Goal: Transaction & Acquisition: Purchase product/service

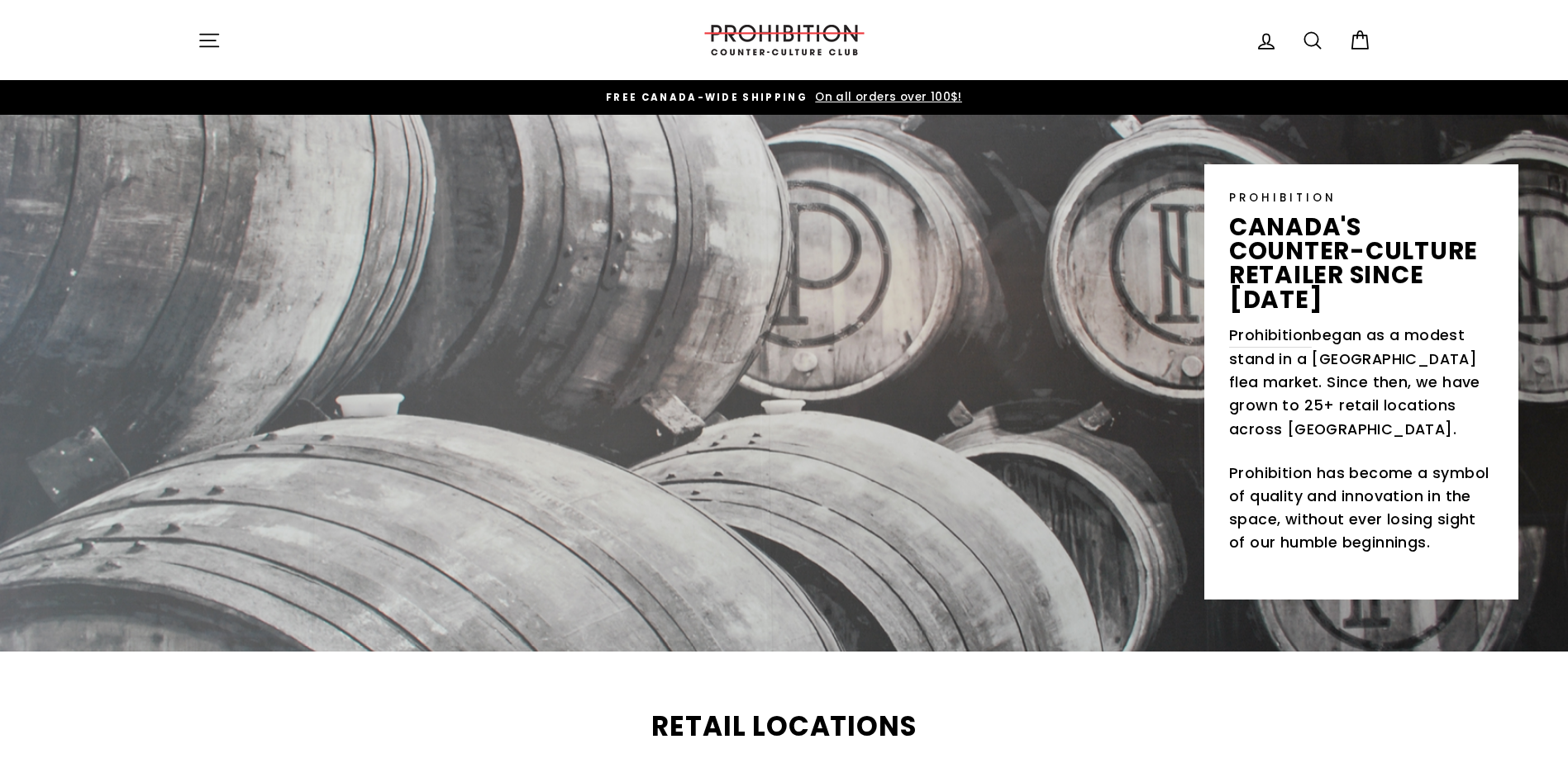
click at [199, 38] on icon "button" at bounding box center [209, 40] width 23 height 23
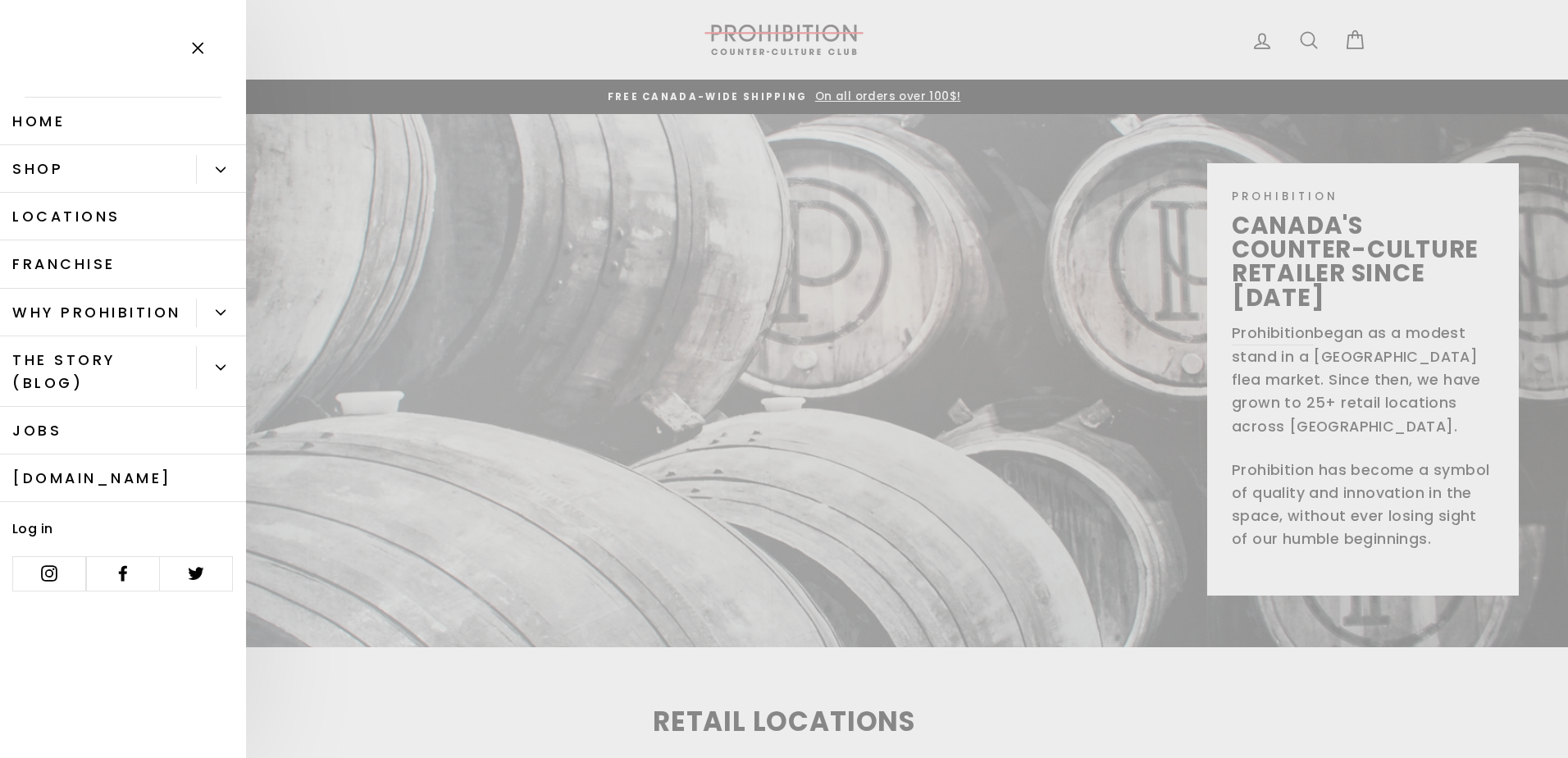
click at [211, 167] on button "Primary" at bounding box center [221, 169] width 50 height 29
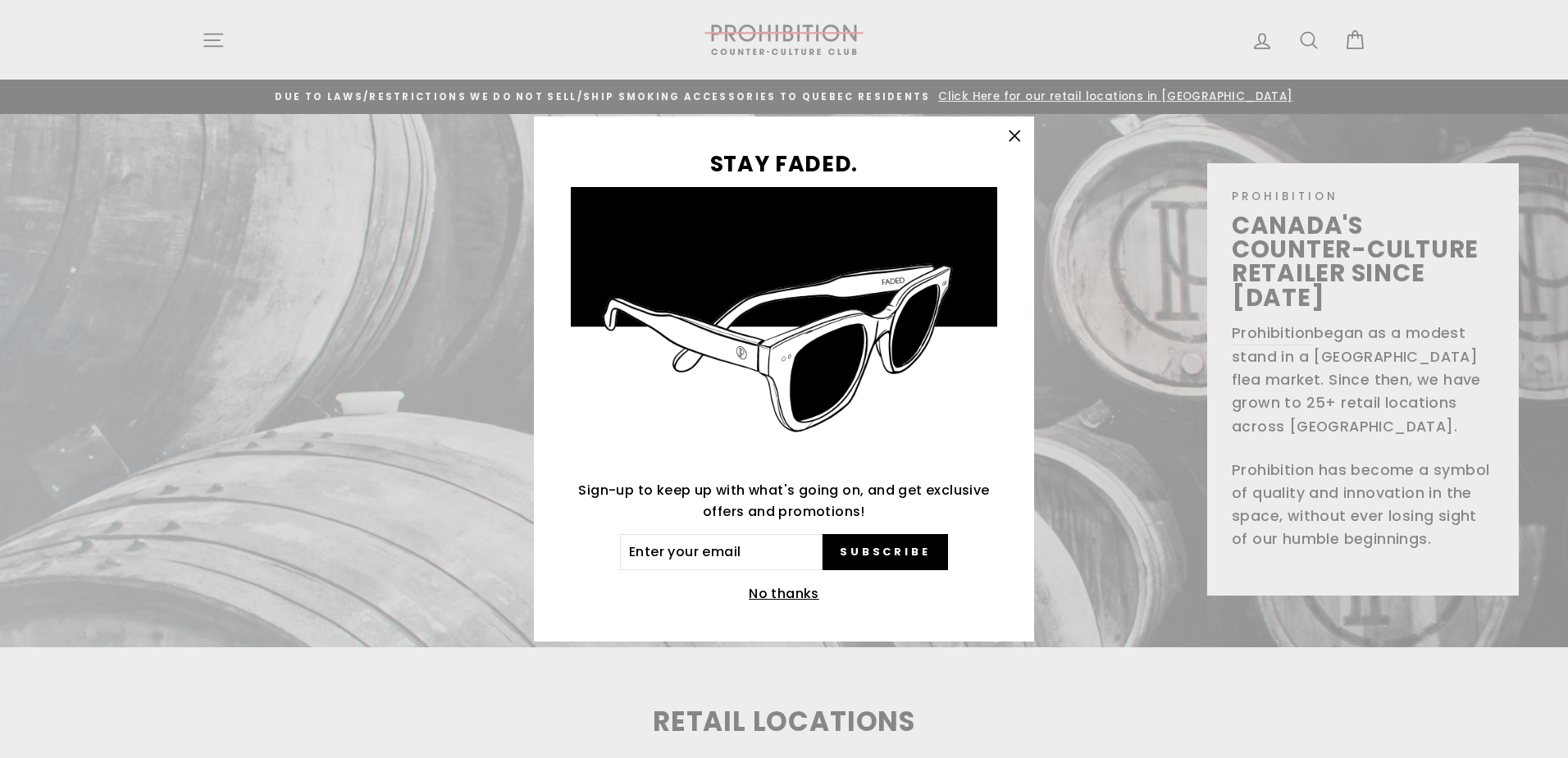
click at [997, 135] on button ""Close (esc)"" at bounding box center [1013, 135] width 39 height 39
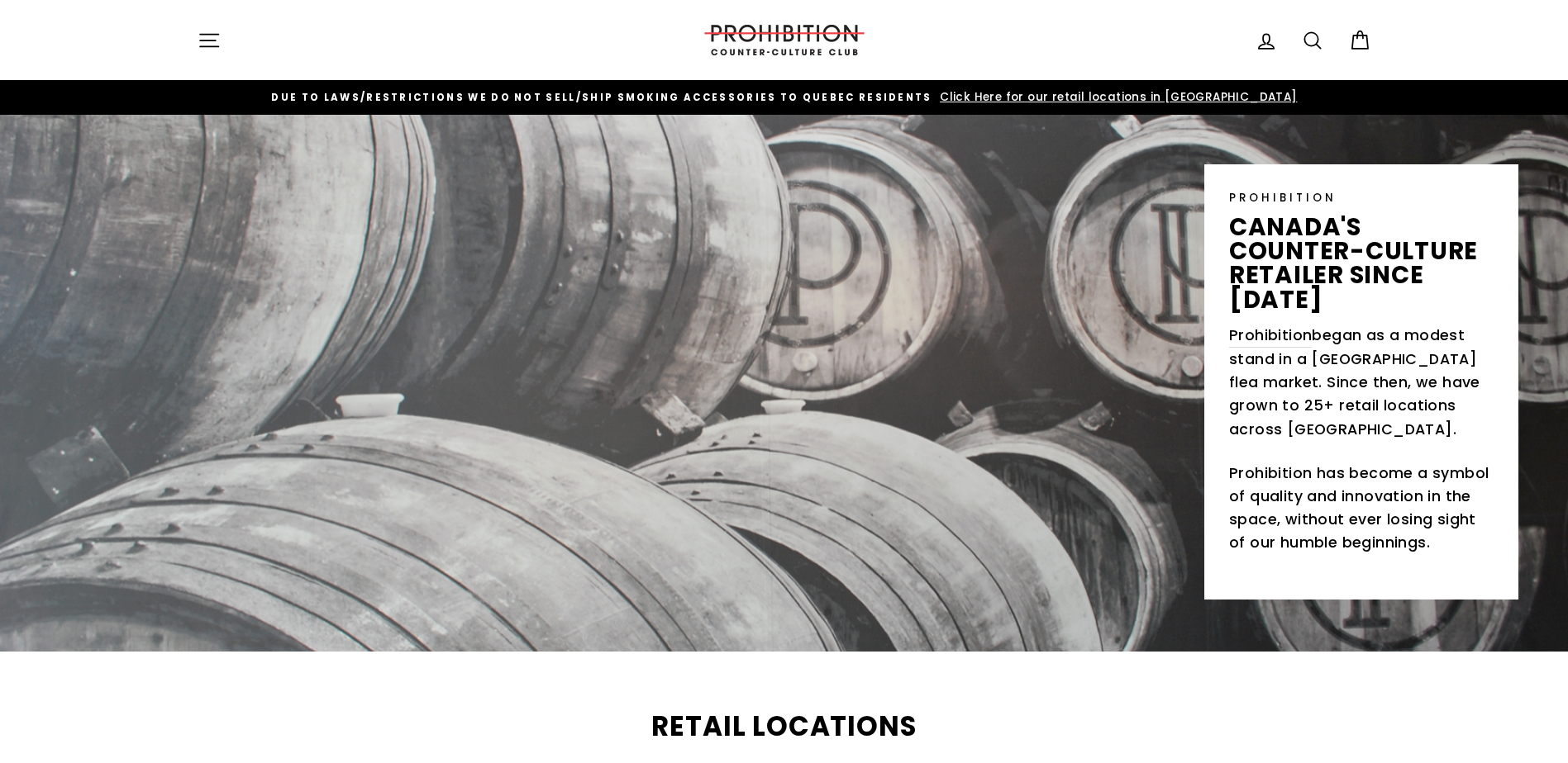
click at [224, 42] on button "Site navigation" at bounding box center [209, 40] width 43 height 36
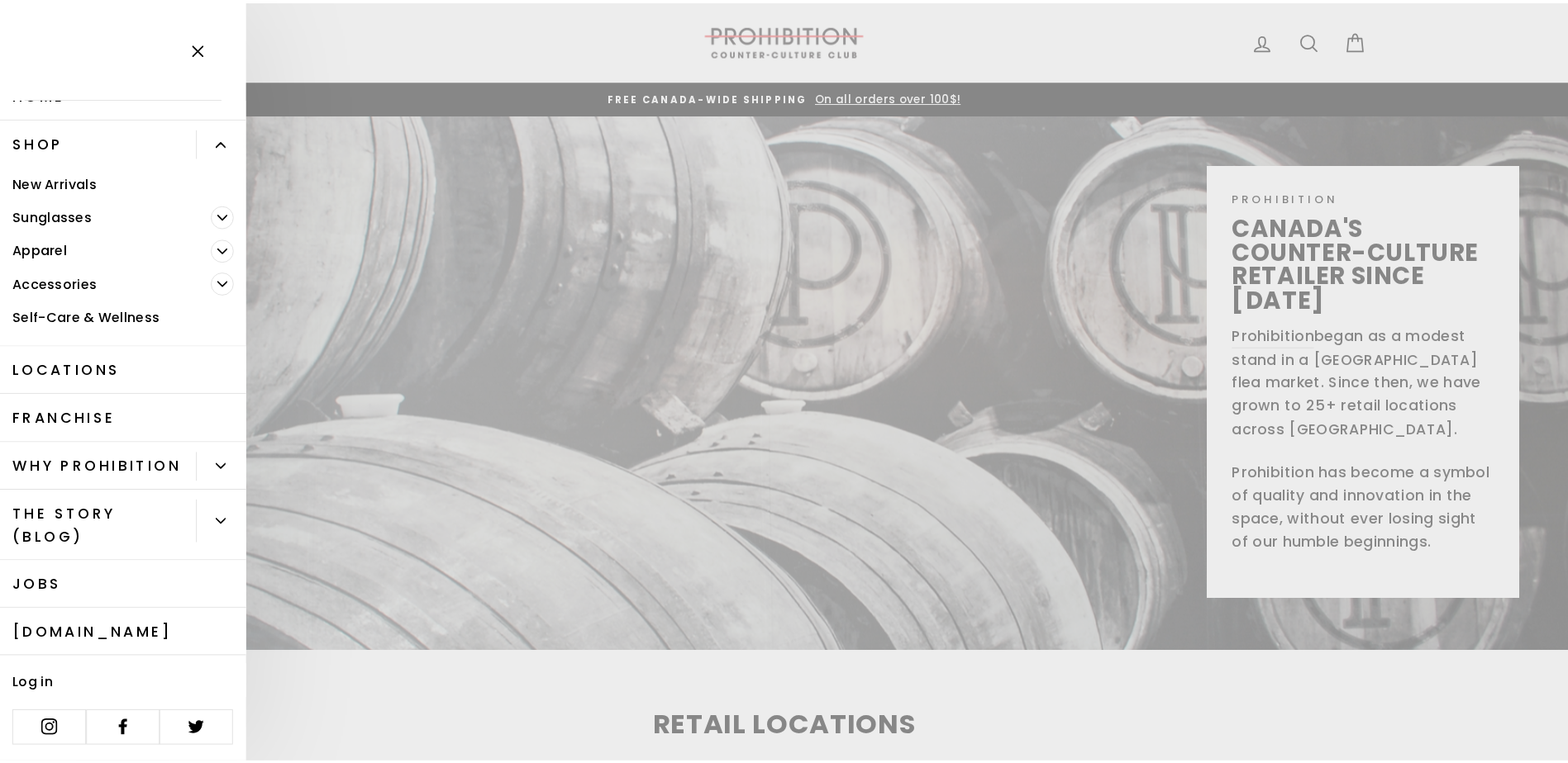
scroll to position [52, 0]
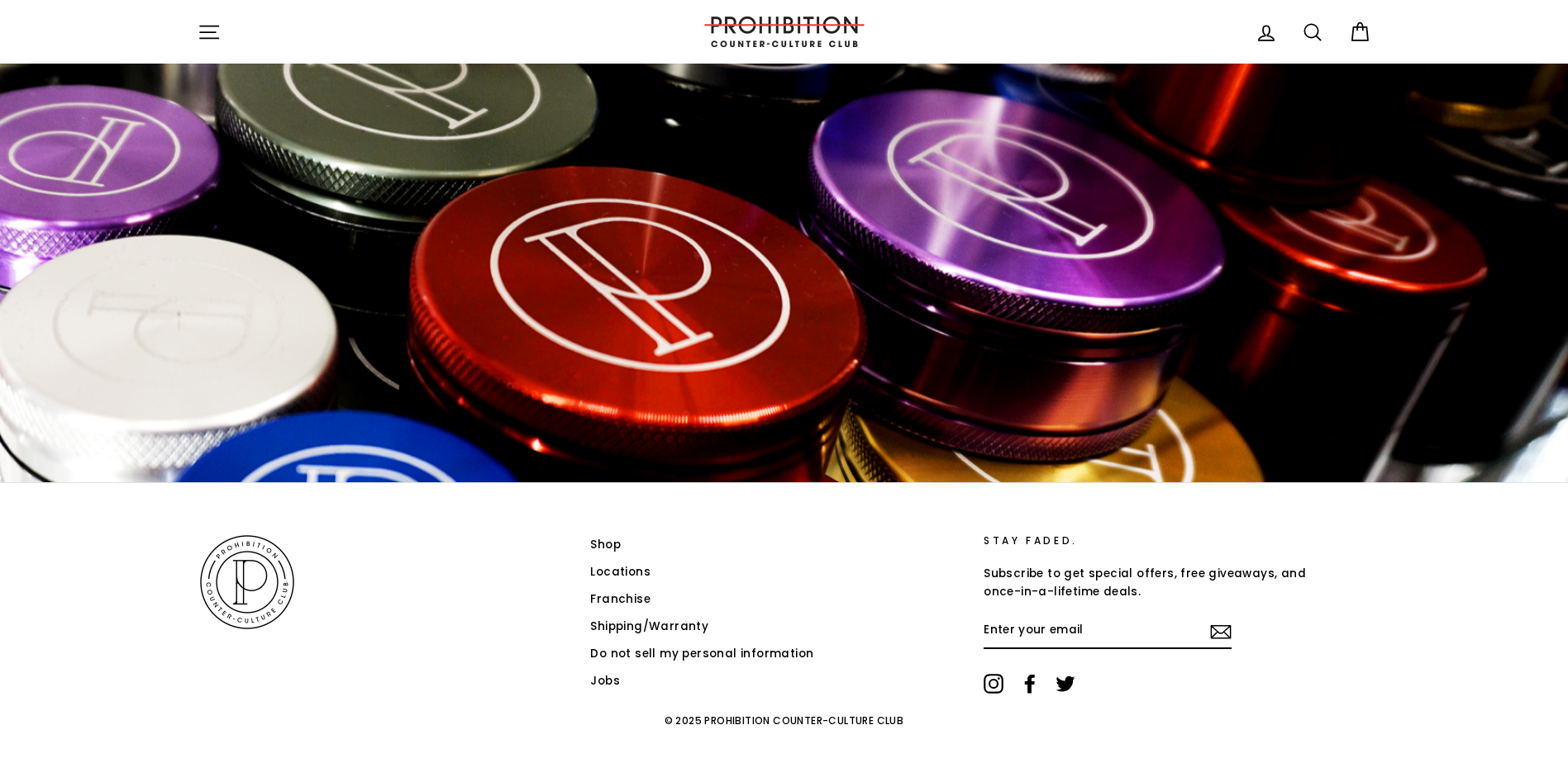
scroll to position [2472, 0]
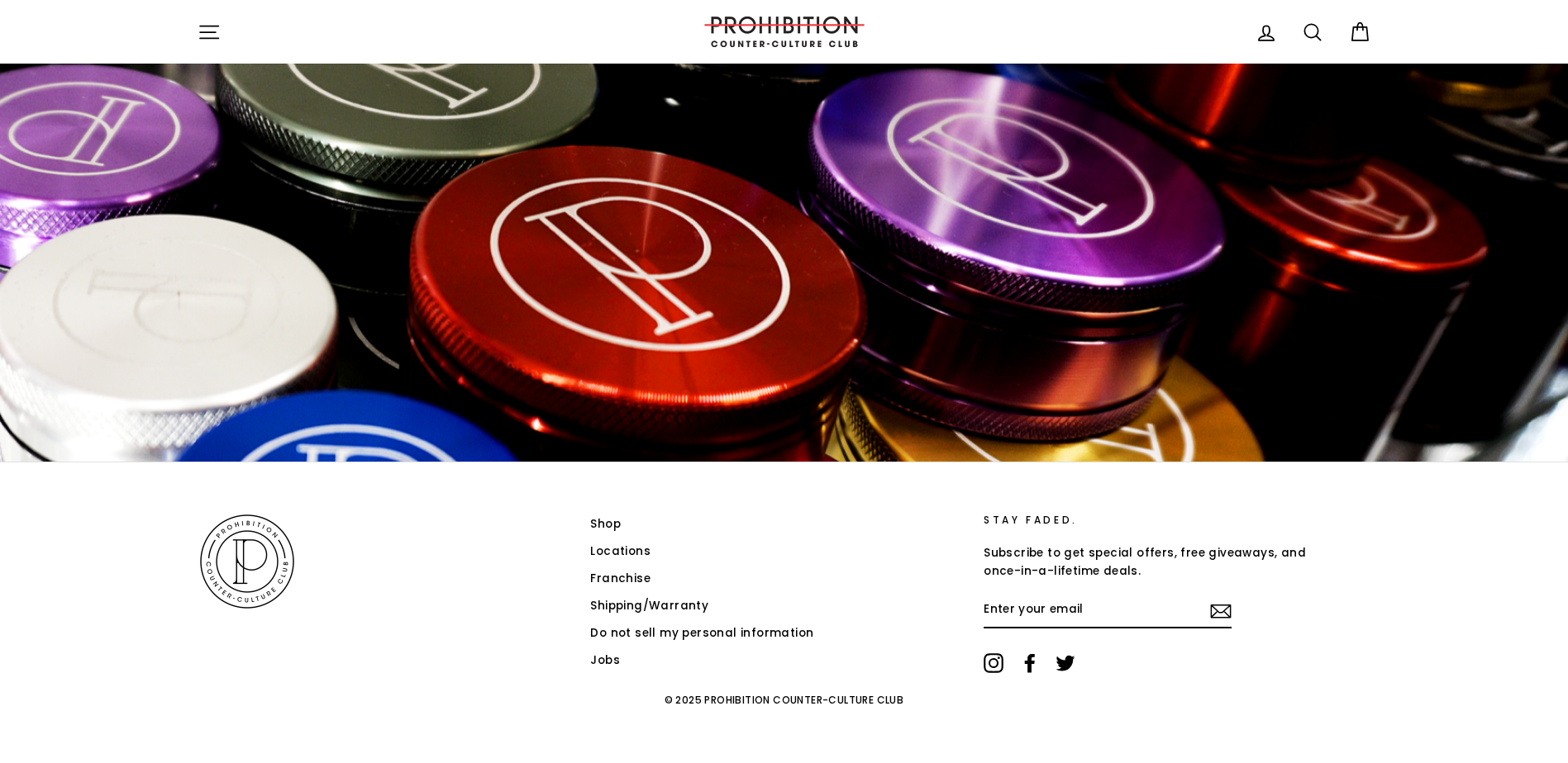
click at [606, 521] on link "Shop" at bounding box center [604, 525] width 31 height 24
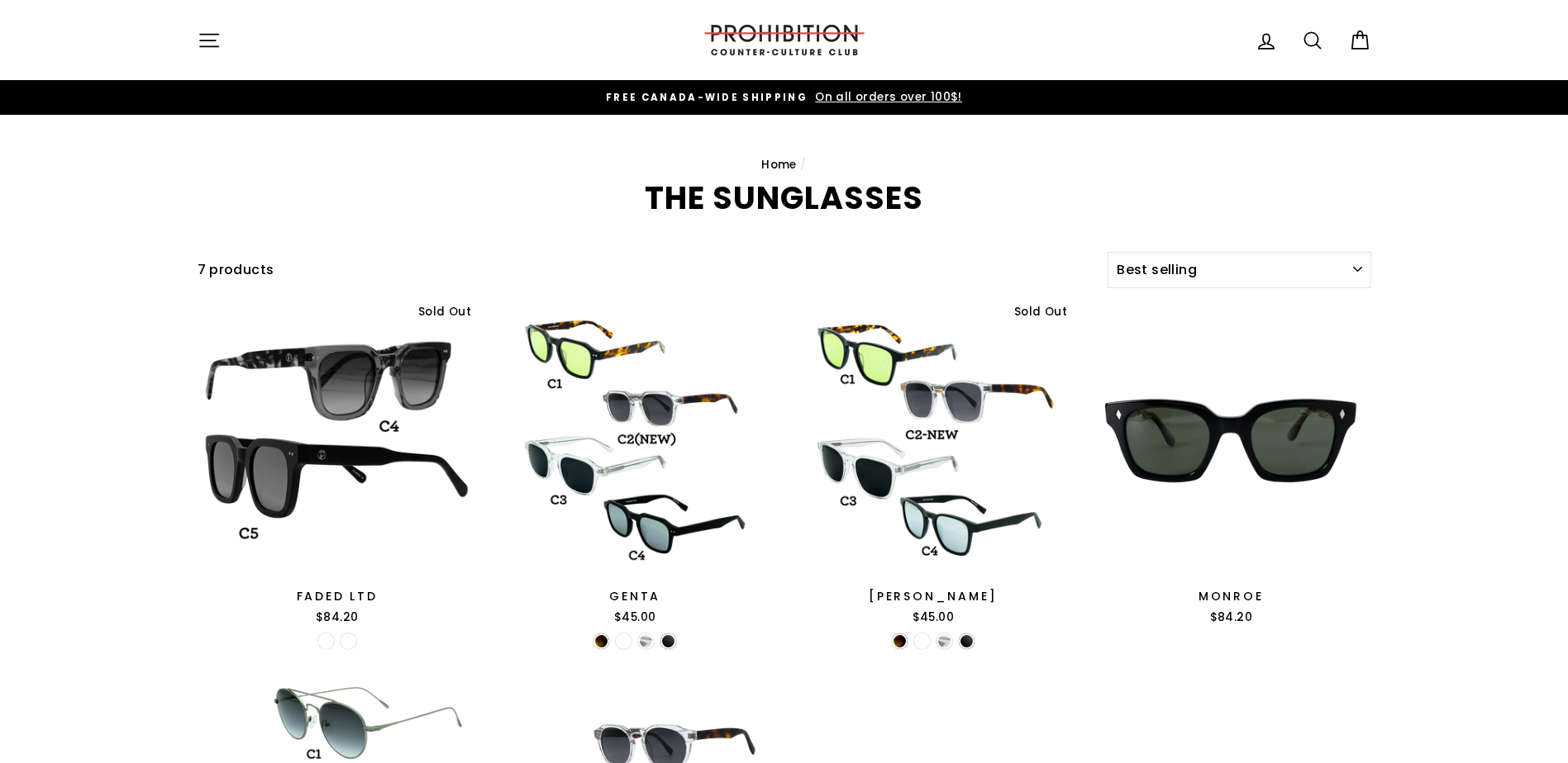
select select "best-selling"
